Goal: Navigation & Orientation: Find specific page/section

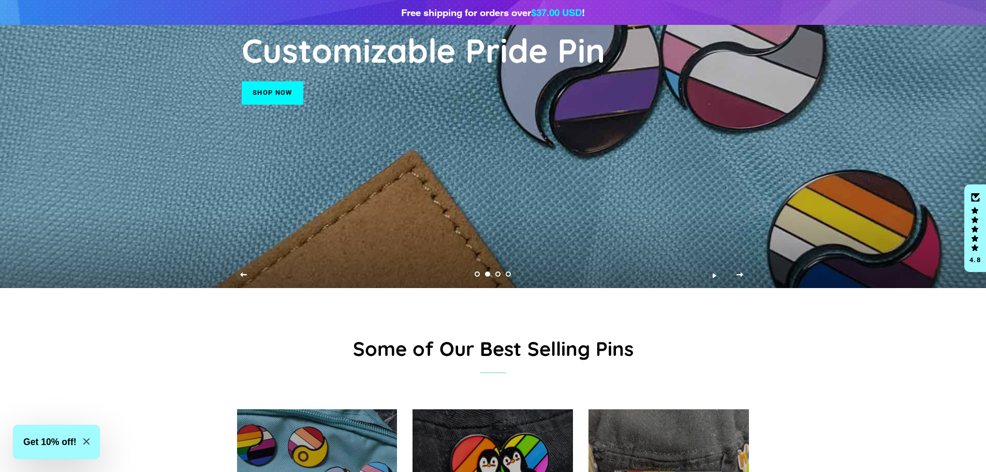
scroll to position [211, 0]
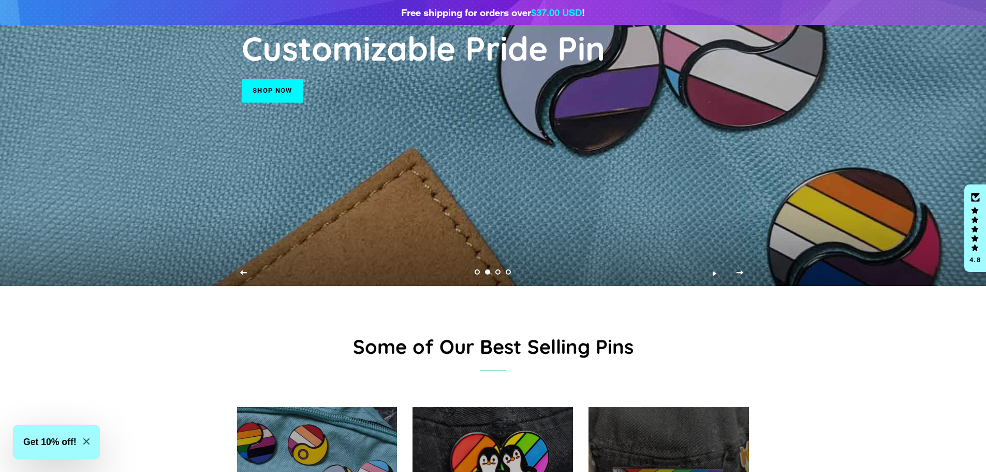
click at [684, 439] on div at bounding box center [668, 479] width 165 height 149
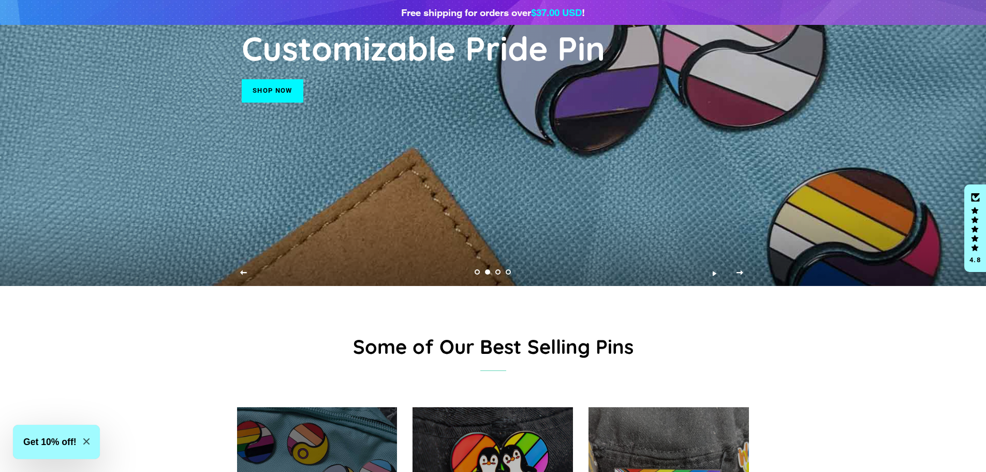
click at [329, 426] on div at bounding box center [316, 479] width 165 height 149
